Goal: Obtain resource: Download file/media

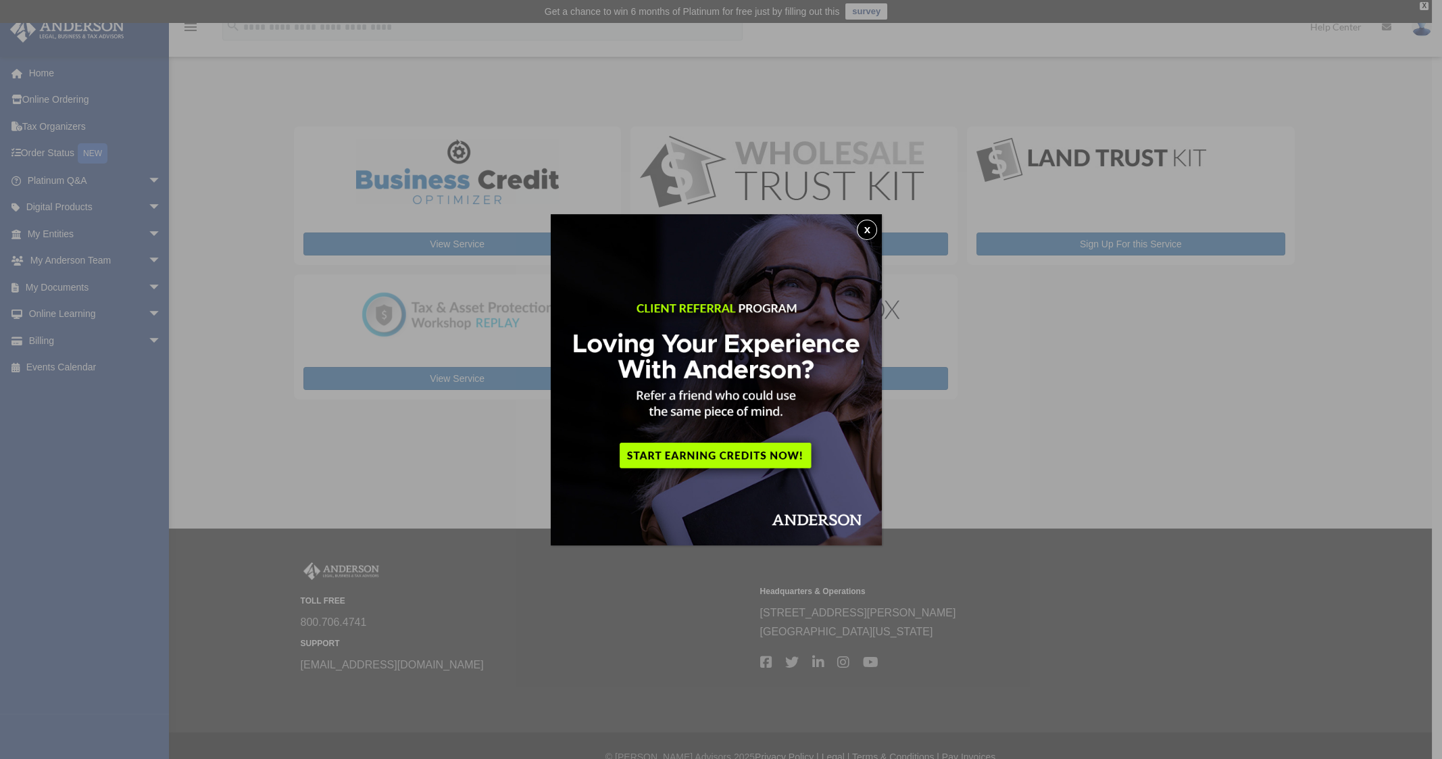
click at [868, 226] on button "x" at bounding box center [867, 230] width 20 height 20
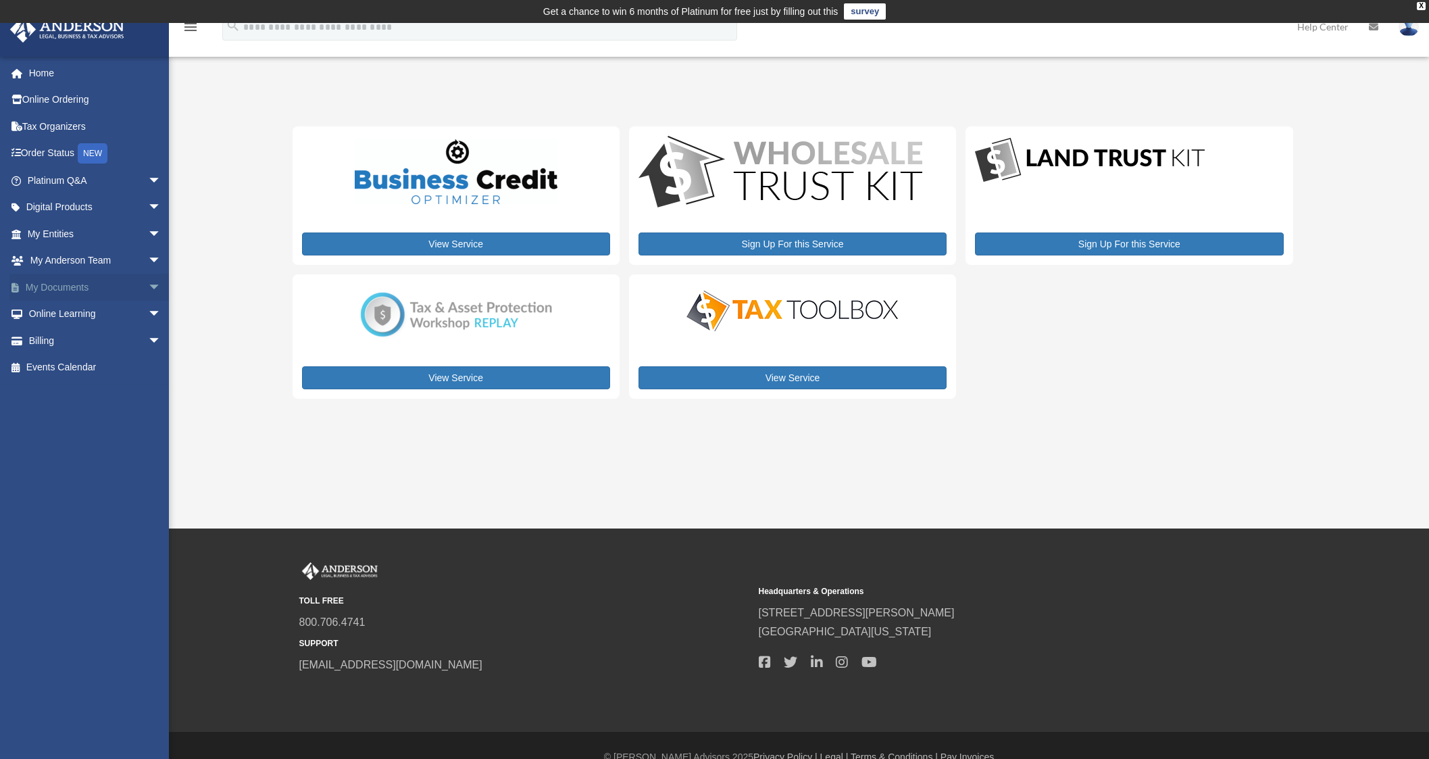
click at [148, 285] on span "arrow_drop_down" at bounding box center [161, 288] width 27 height 28
click at [55, 317] on link "Box" at bounding box center [100, 314] width 163 height 27
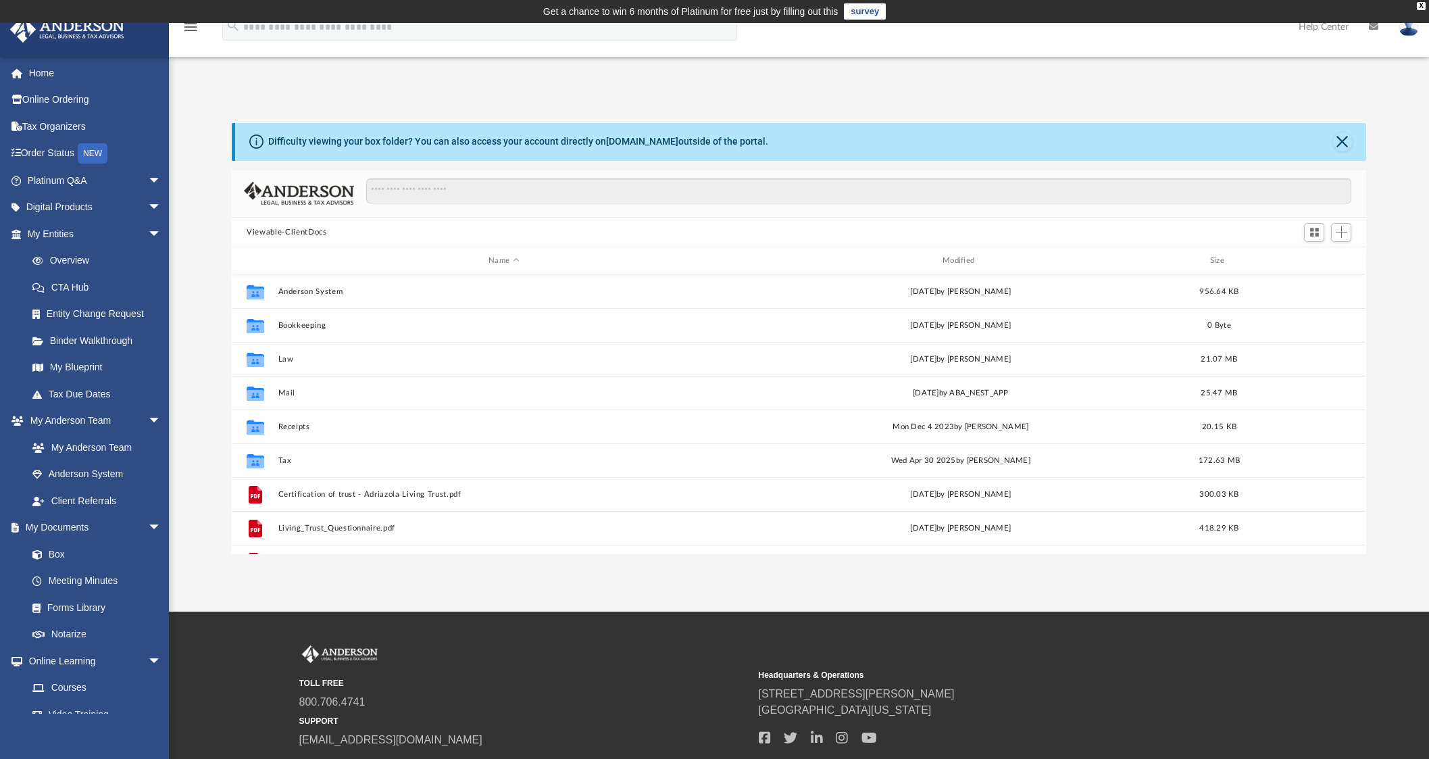
scroll to position [295, 1121]
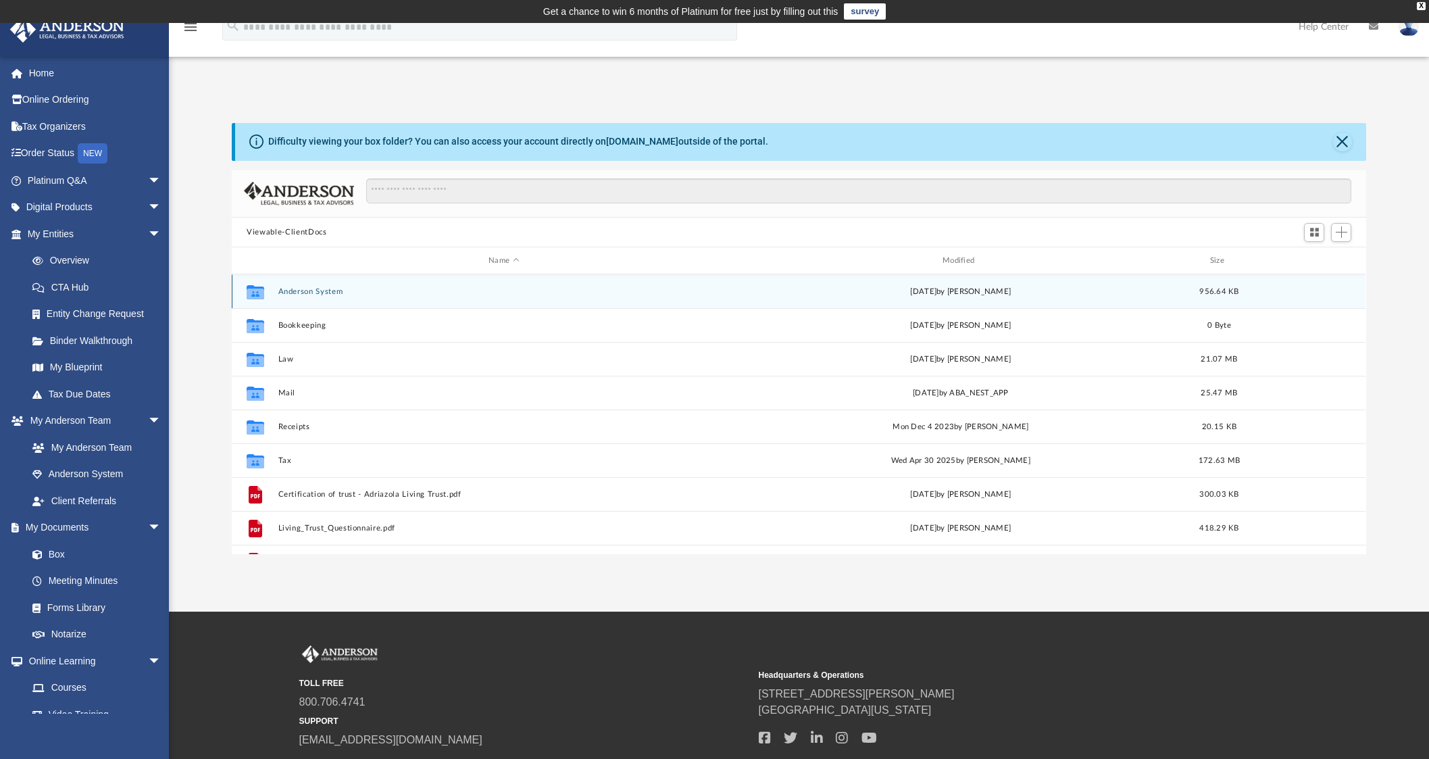
click at [320, 289] on button "Anderson System" at bounding box center [503, 291] width 451 height 9
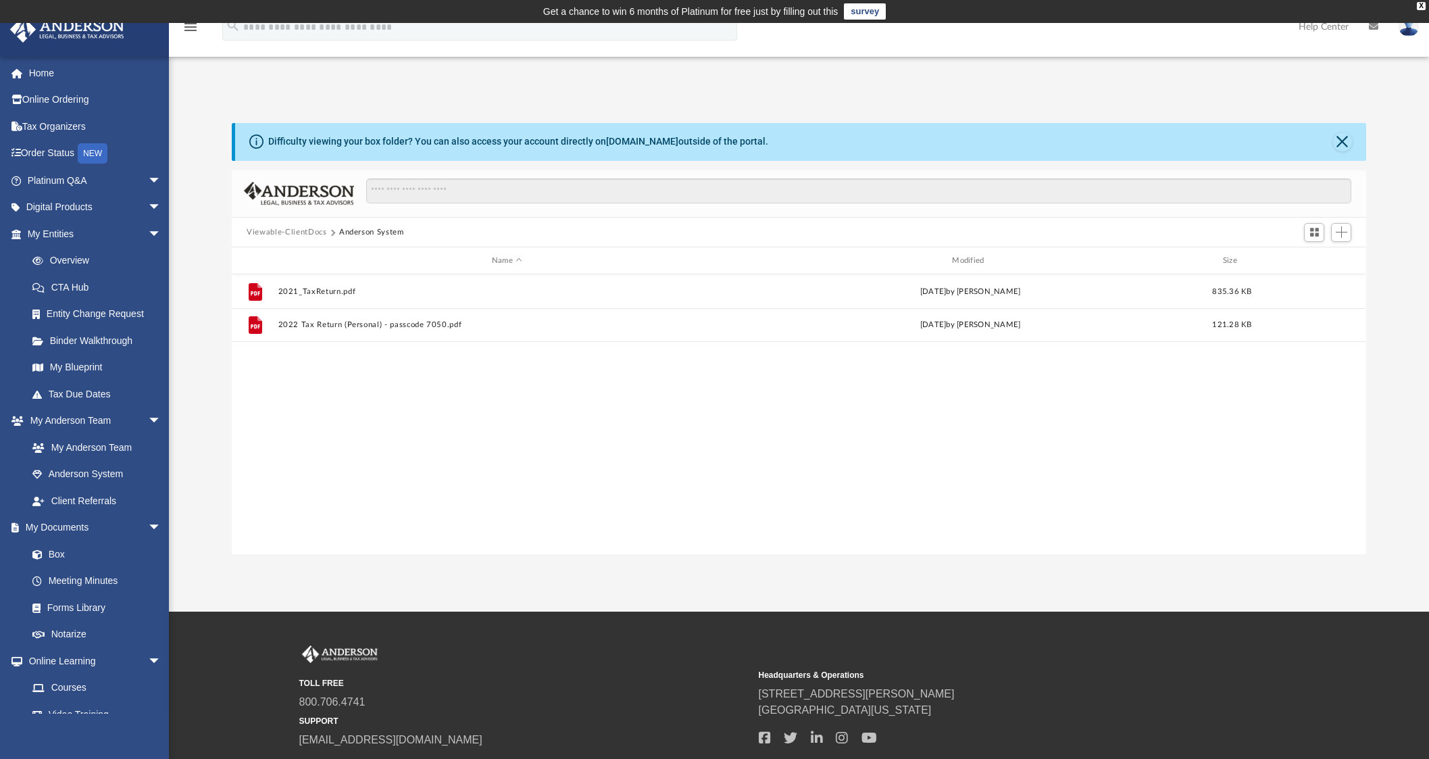
click at [312, 232] on button "Viewable-ClientDocs" at bounding box center [287, 232] width 80 height 12
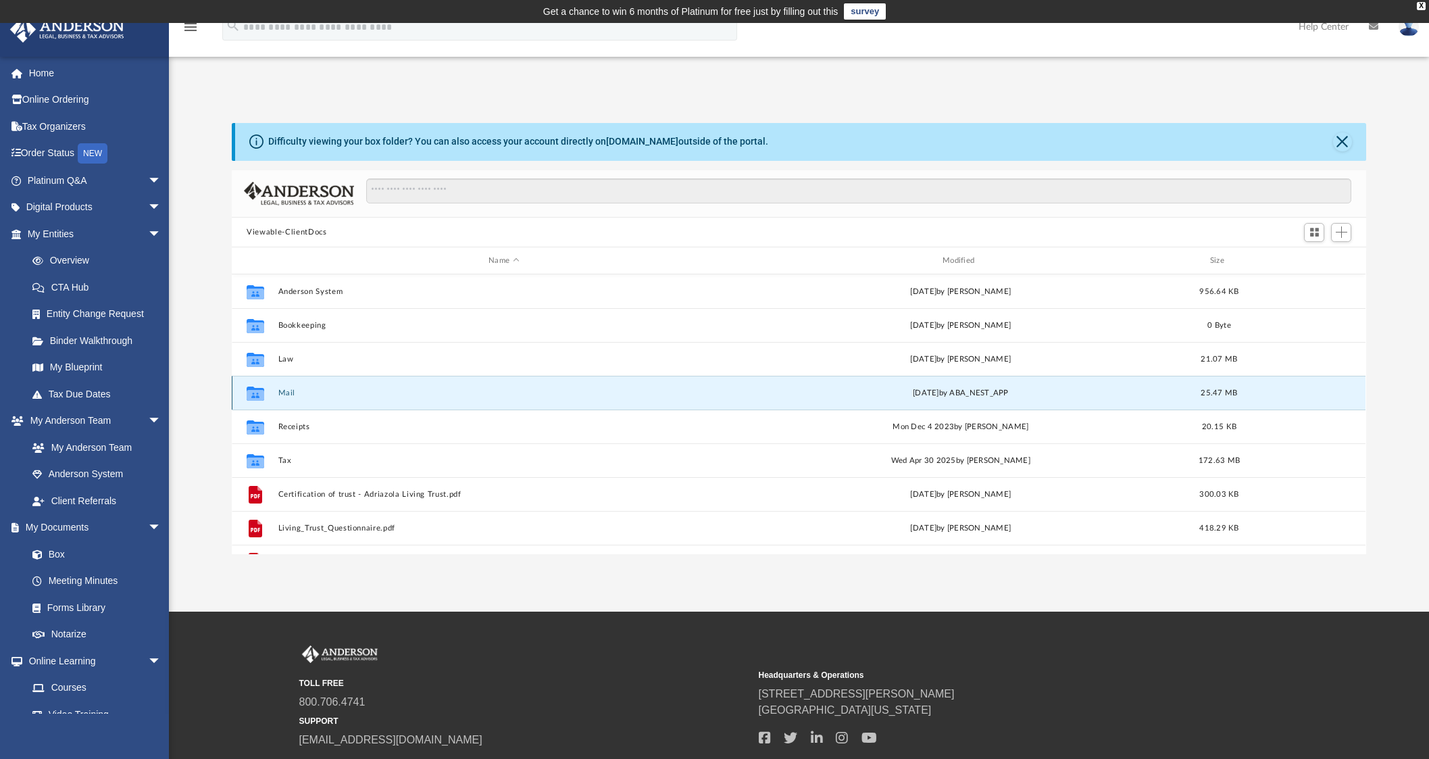
click at [290, 391] on button "Mail" at bounding box center [503, 392] width 451 height 9
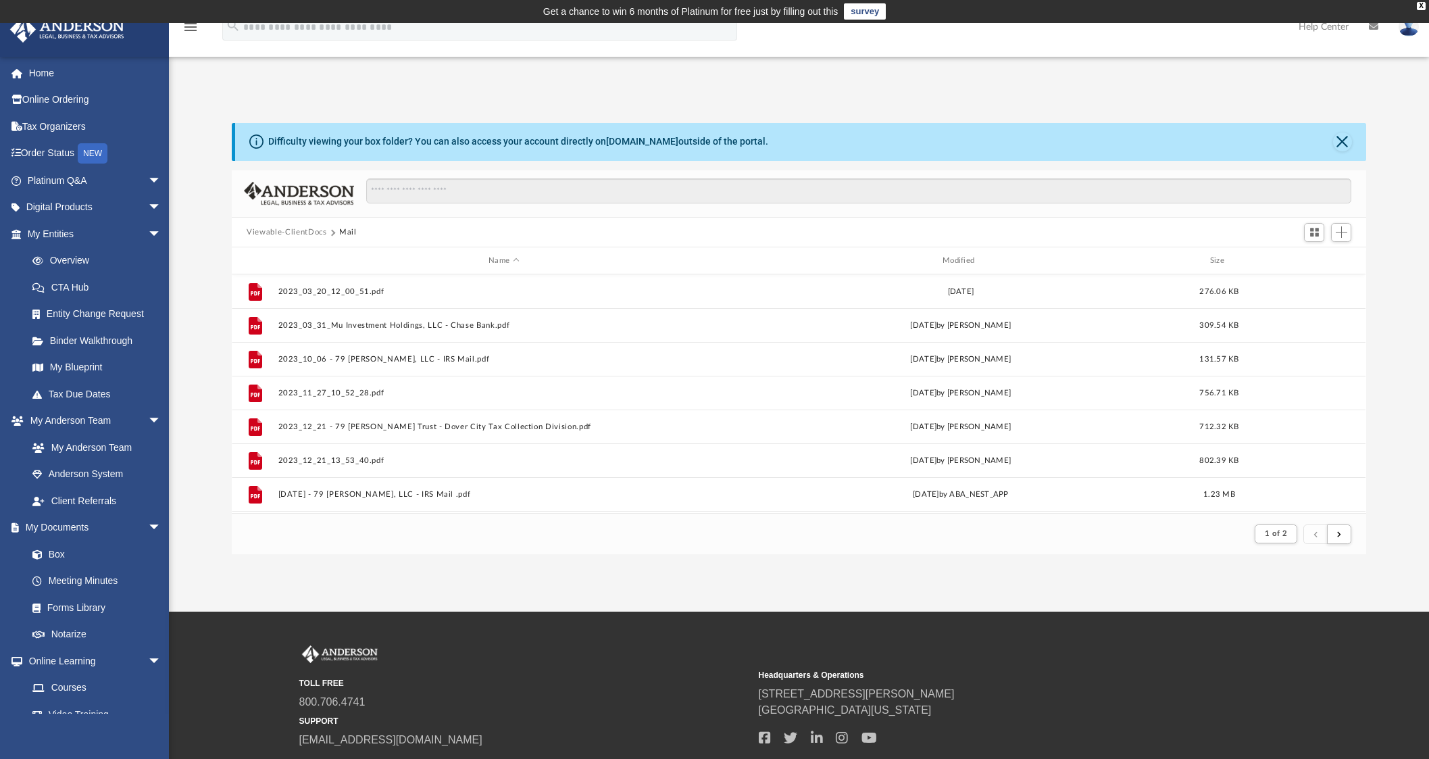
scroll to position [13, 13]
click at [974, 256] on div "Modified" at bounding box center [960, 261] width 451 height 12
click at [971, 255] on div "Modified" at bounding box center [960, 261] width 451 height 12
click at [953, 257] on div "Modified" at bounding box center [960, 261] width 451 height 12
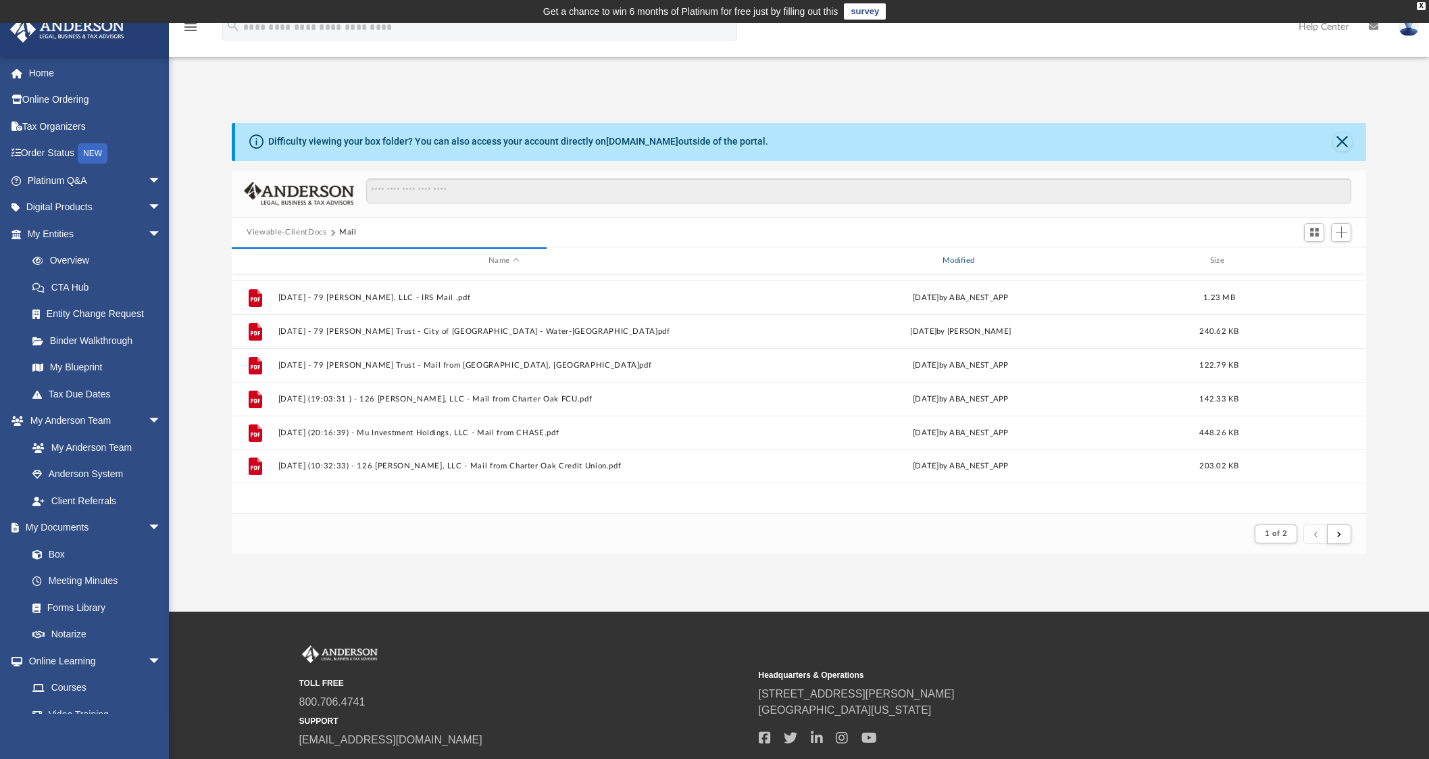
scroll to position [0, 0]
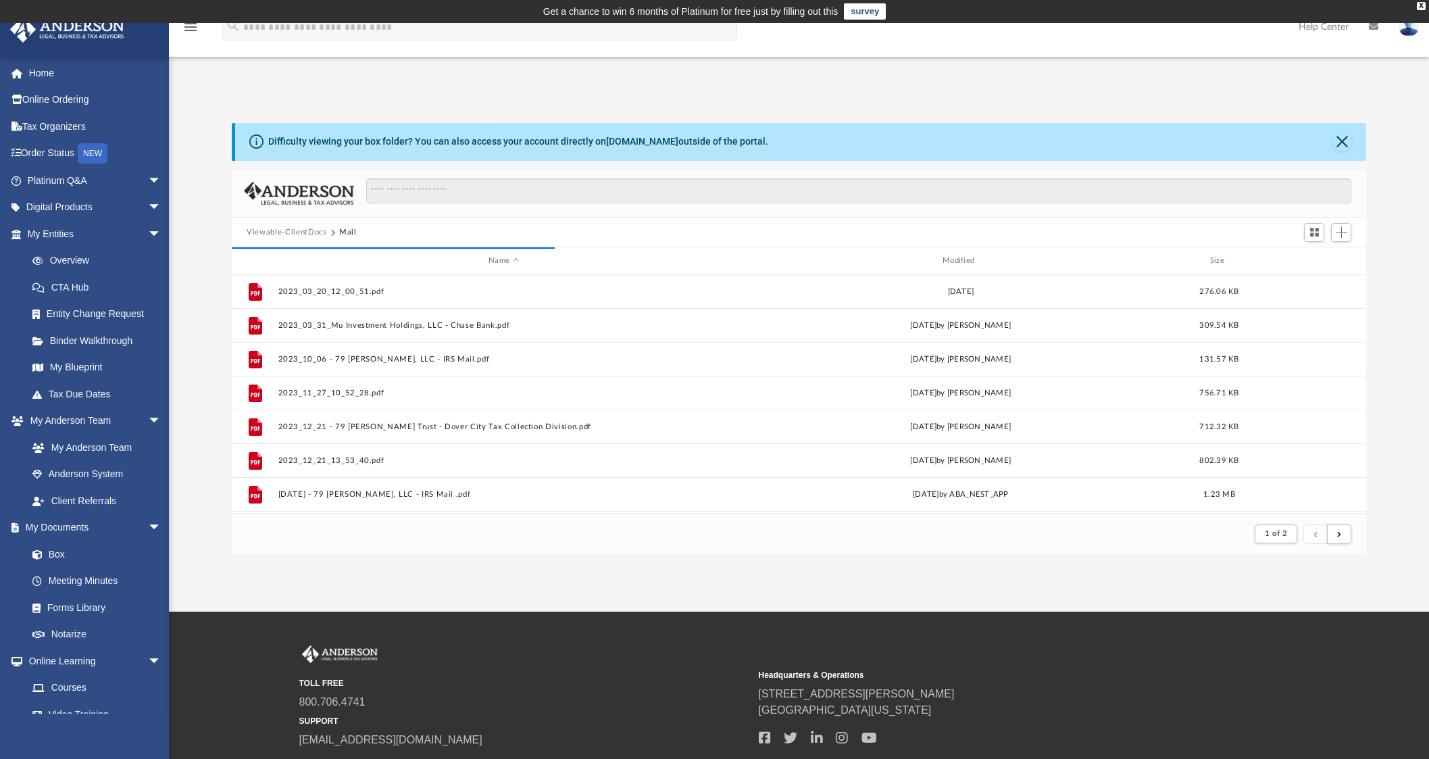
click at [970, 253] on div "Name Modified Size" at bounding box center [799, 260] width 1134 height 27
click at [967, 255] on div "Modified" at bounding box center [960, 261] width 451 height 12
click at [960, 258] on div "Modified" at bounding box center [960, 261] width 451 height 12
click at [960, 257] on div "Modified" at bounding box center [960, 261] width 451 height 12
click at [961, 258] on div "Modified" at bounding box center [960, 261] width 451 height 12
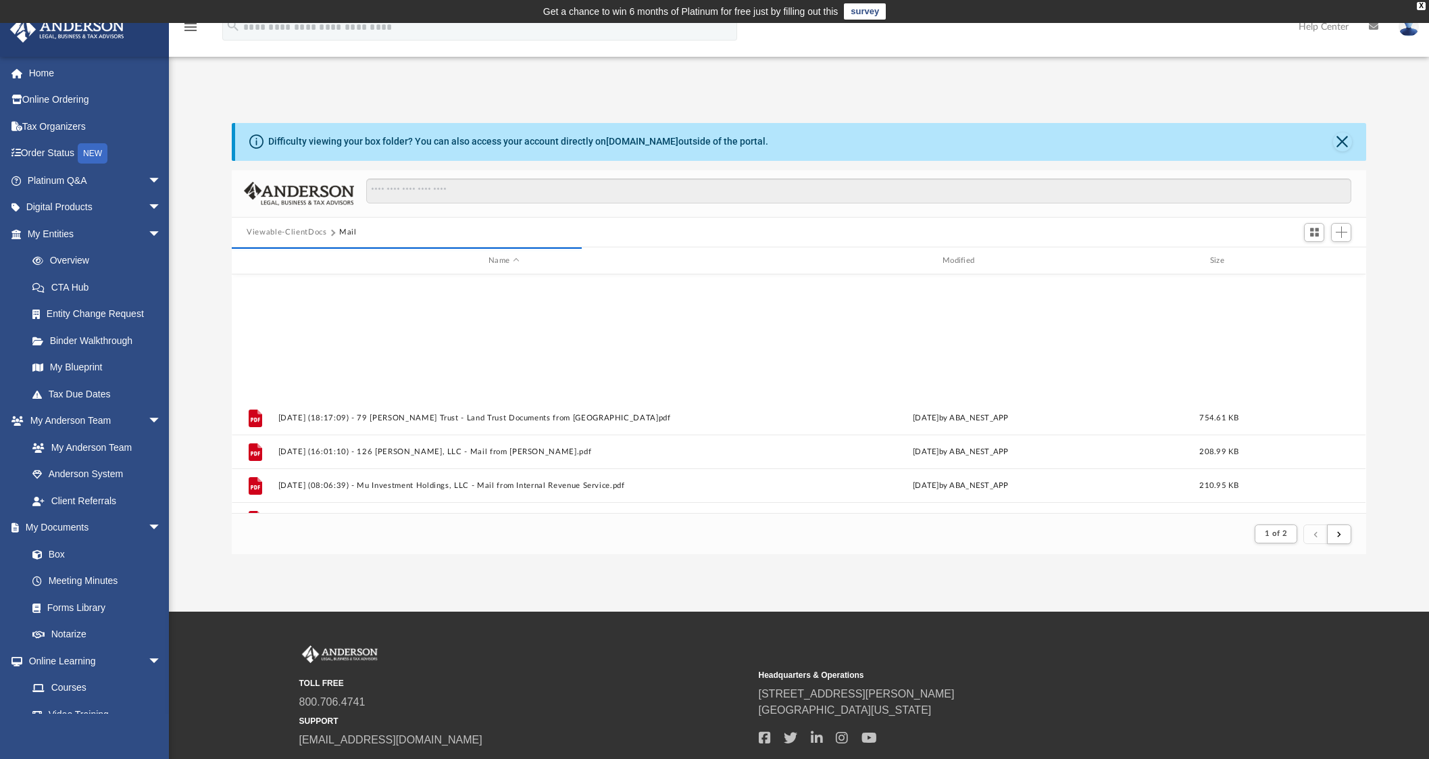
scroll to position [1451, 0]
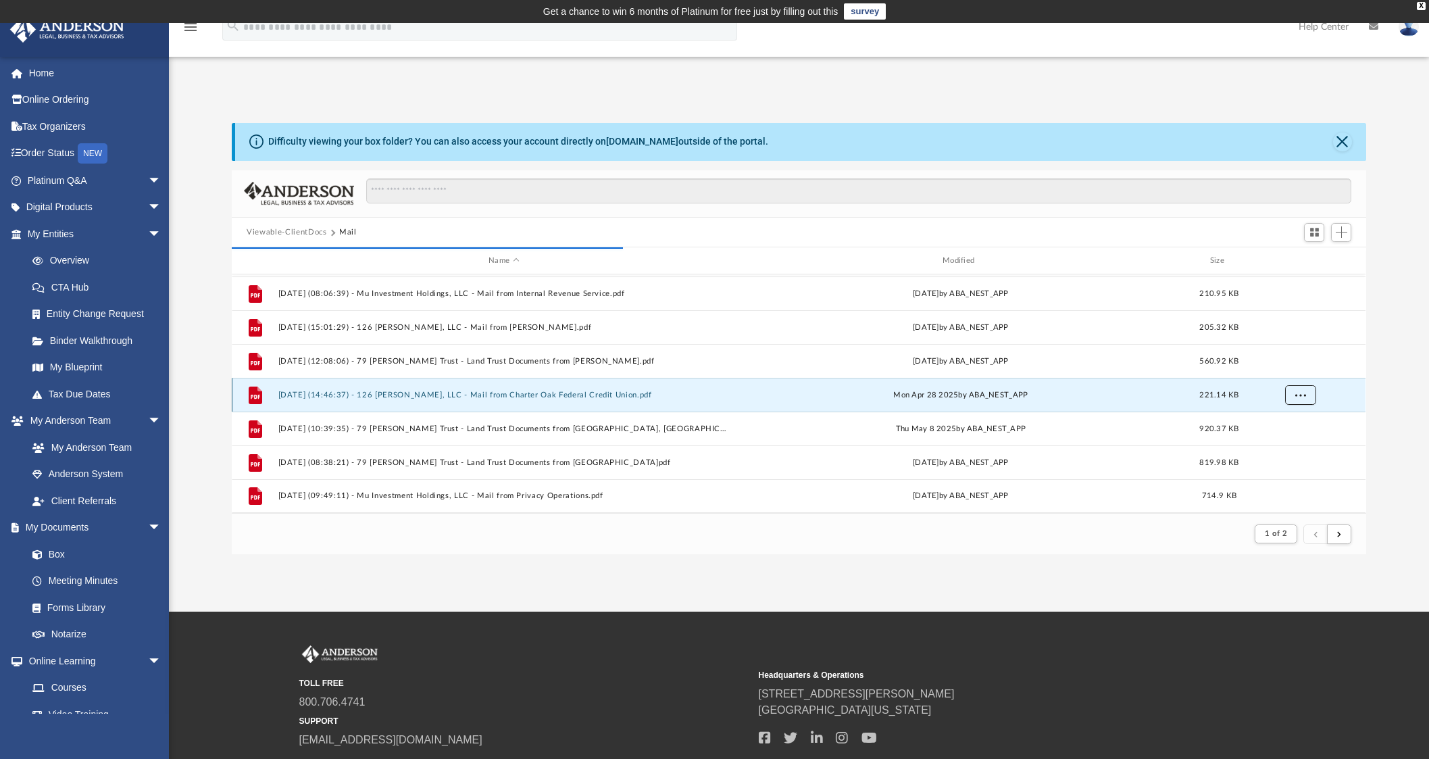
click at [1303, 396] on span "More options" at bounding box center [1300, 394] width 11 height 7
click at [1286, 424] on li "Preview" at bounding box center [1289, 422] width 39 height 14
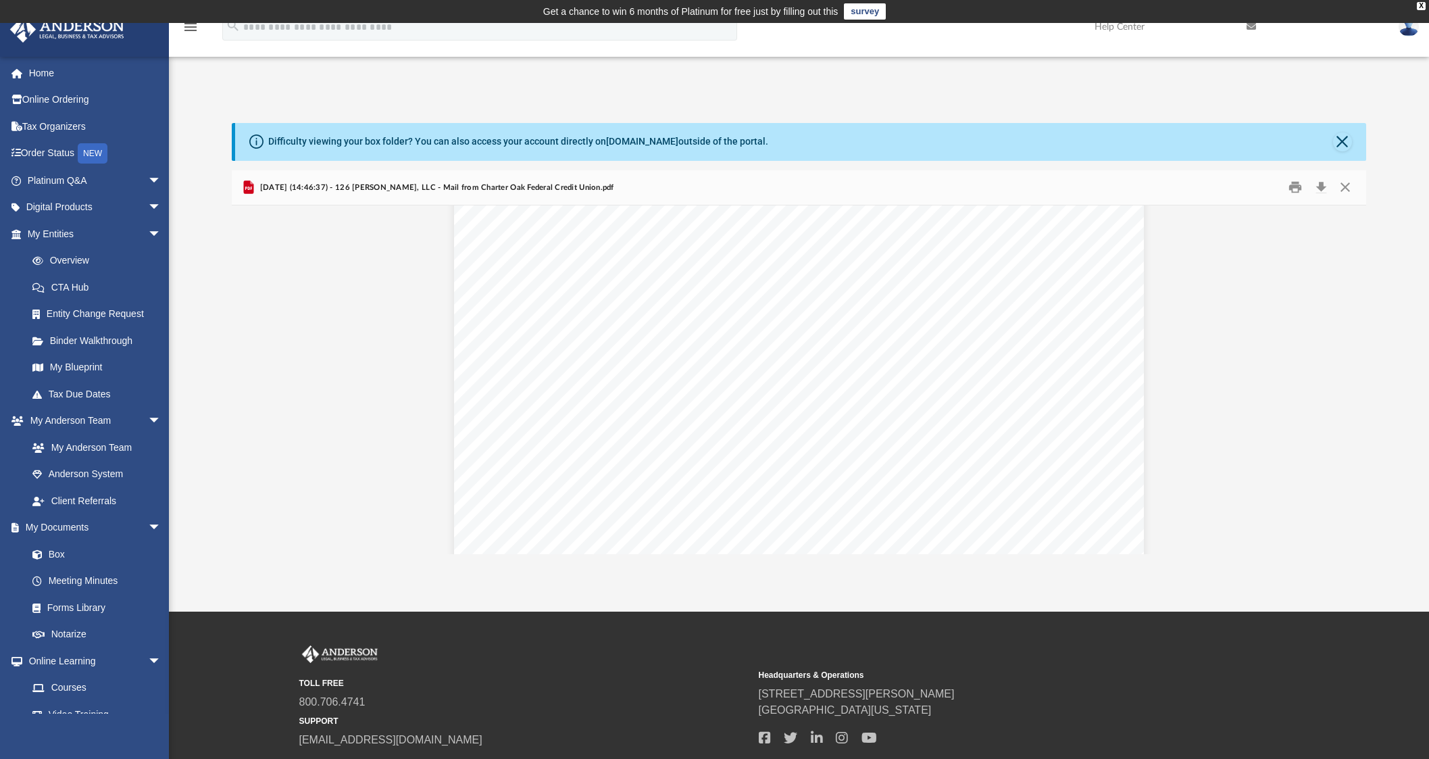
scroll to position [0, 0]
click at [1323, 184] on button "Download" at bounding box center [1321, 187] width 24 height 21
